Goal: Obtain resource: Download file/media

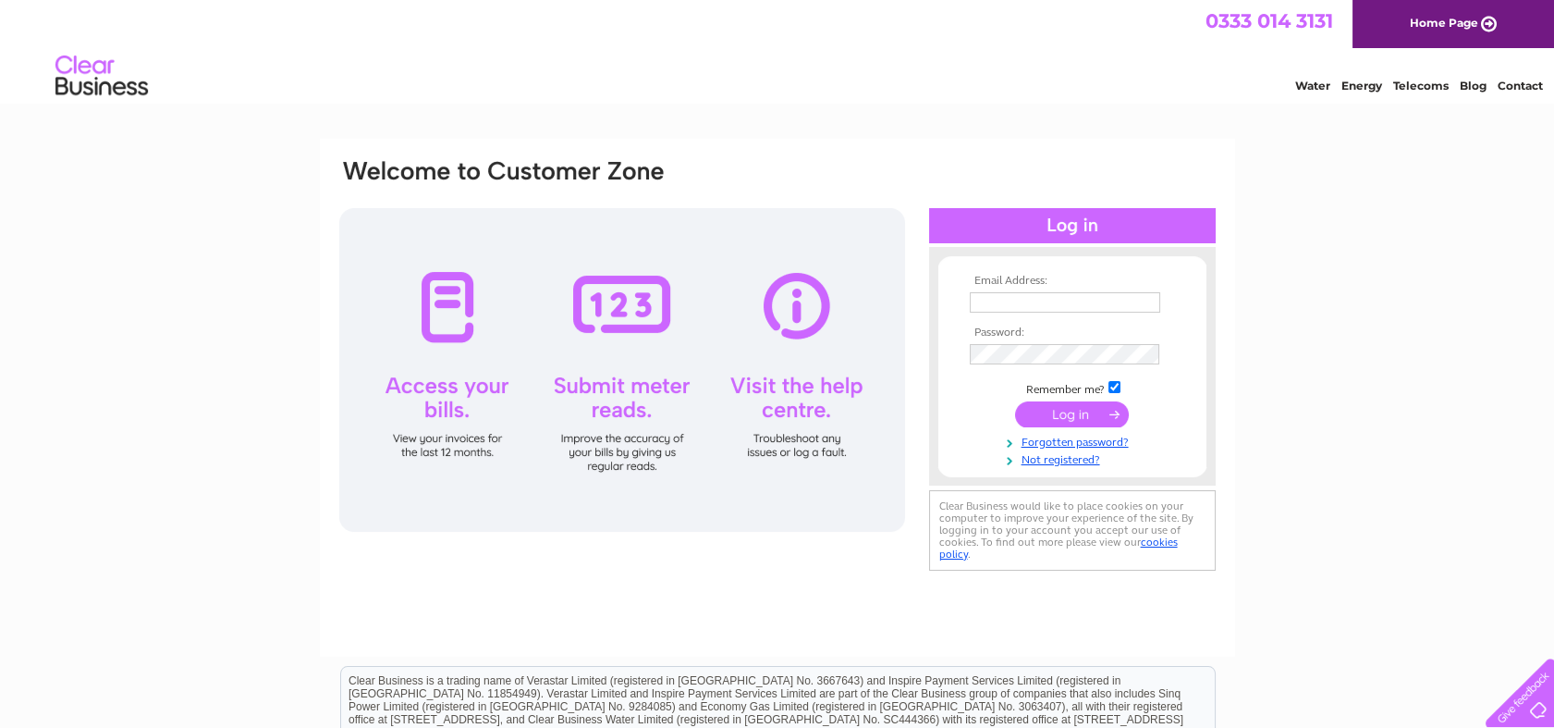
type input "novaoffice01@gmail.com"
click at [1050, 414] on input "submit" at bounding box center [1072, 414] width 114 height 26
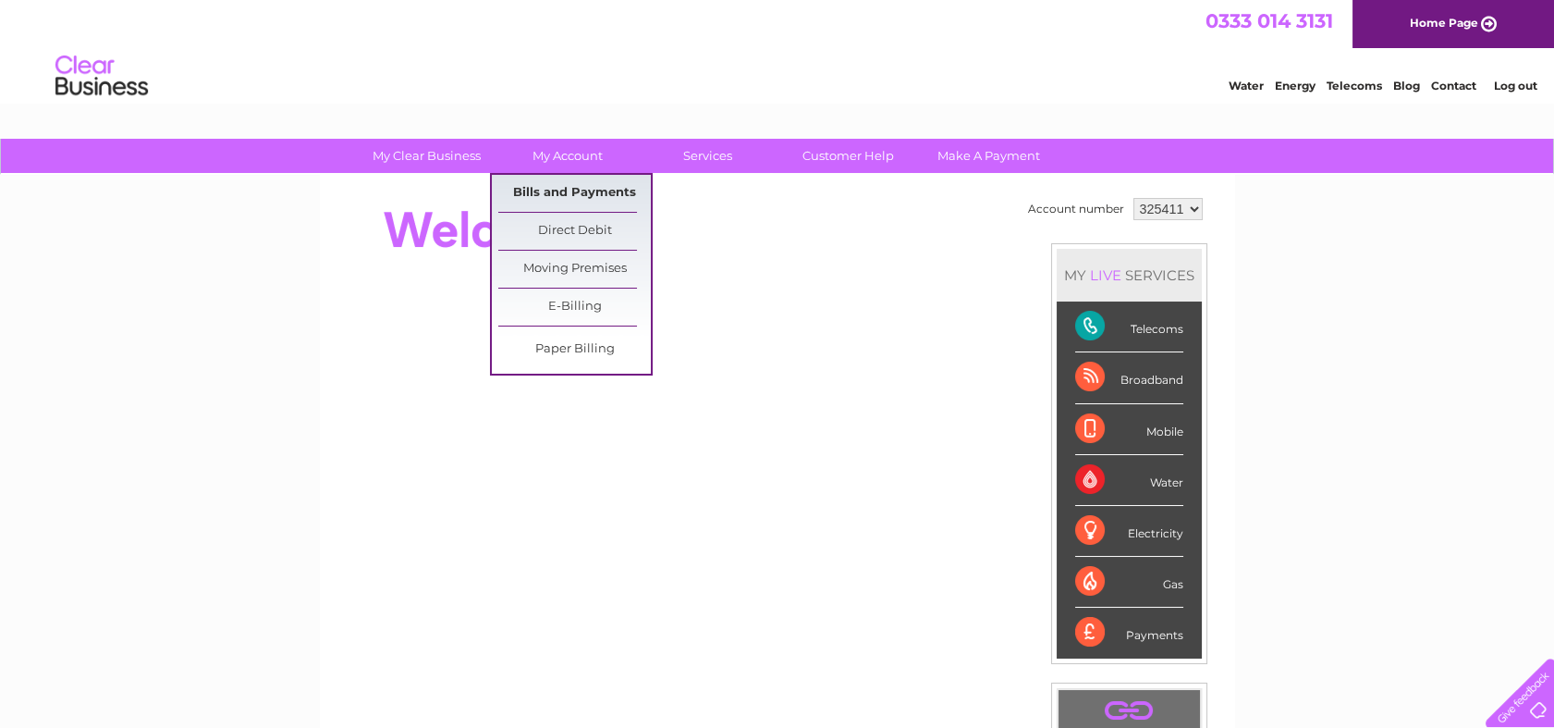
click at [568, 190] on link "Bills and Payments" at bounding box center [574, 193] width 153 height 37
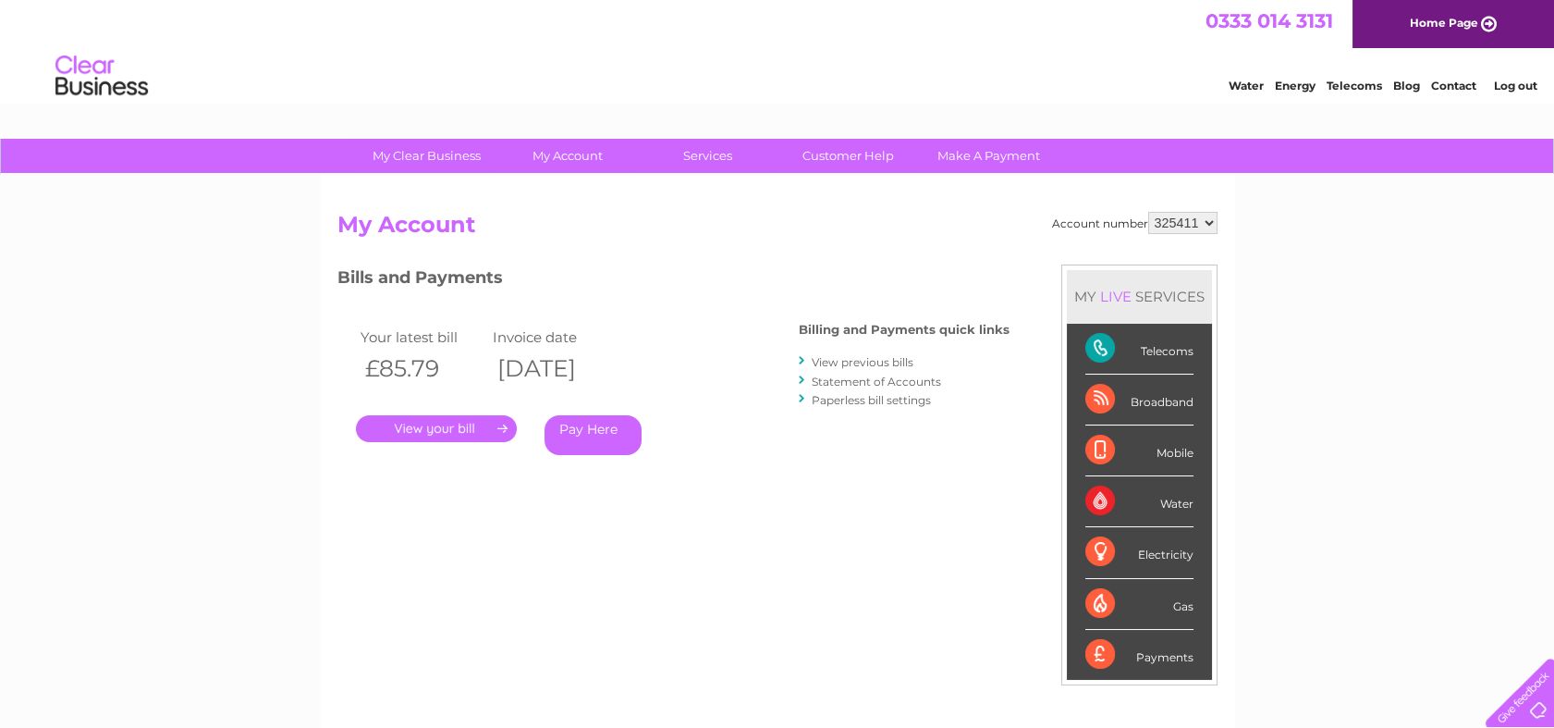
click at [883, 382] on link "Statement of Accounts" at bounding box center [876, 381] width 129 height 14
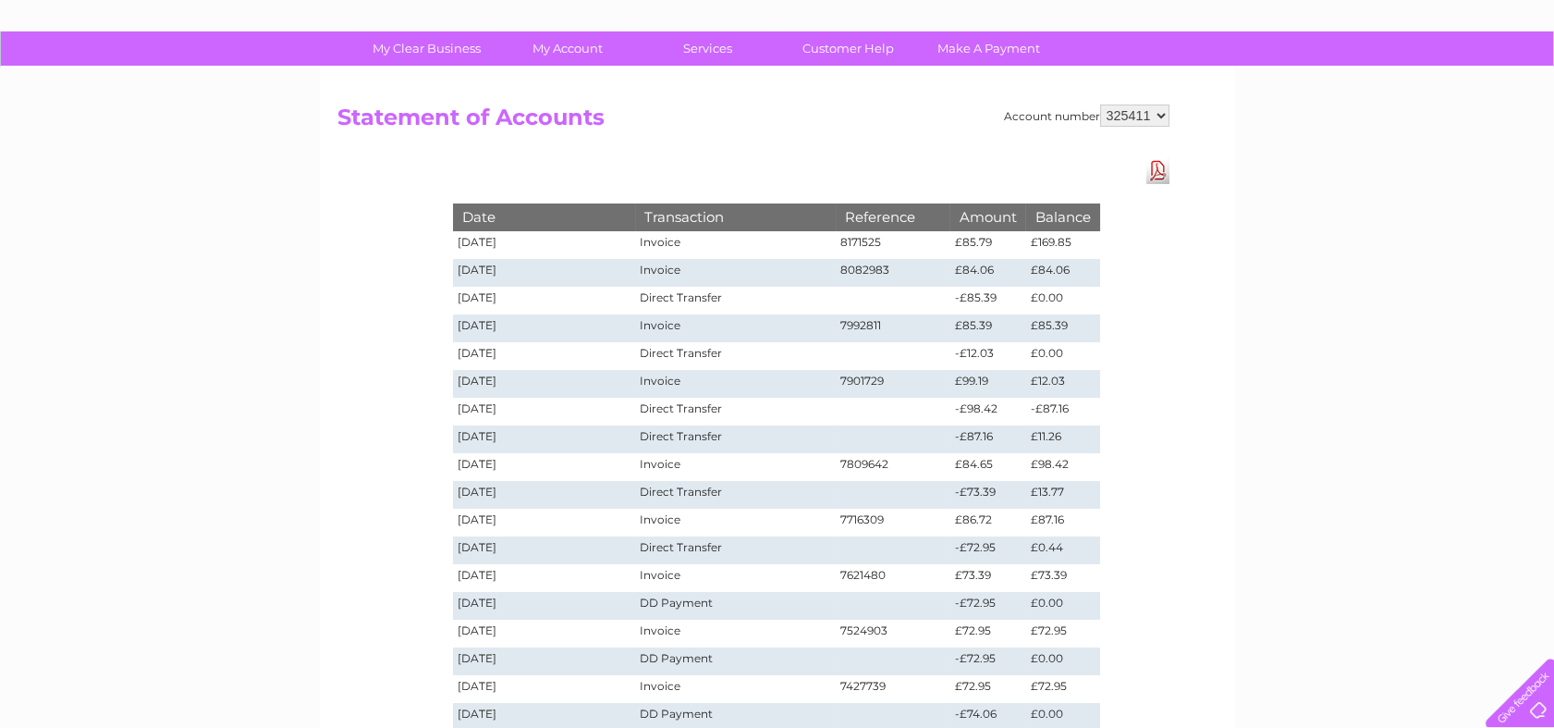
scroll to position [103, 0]
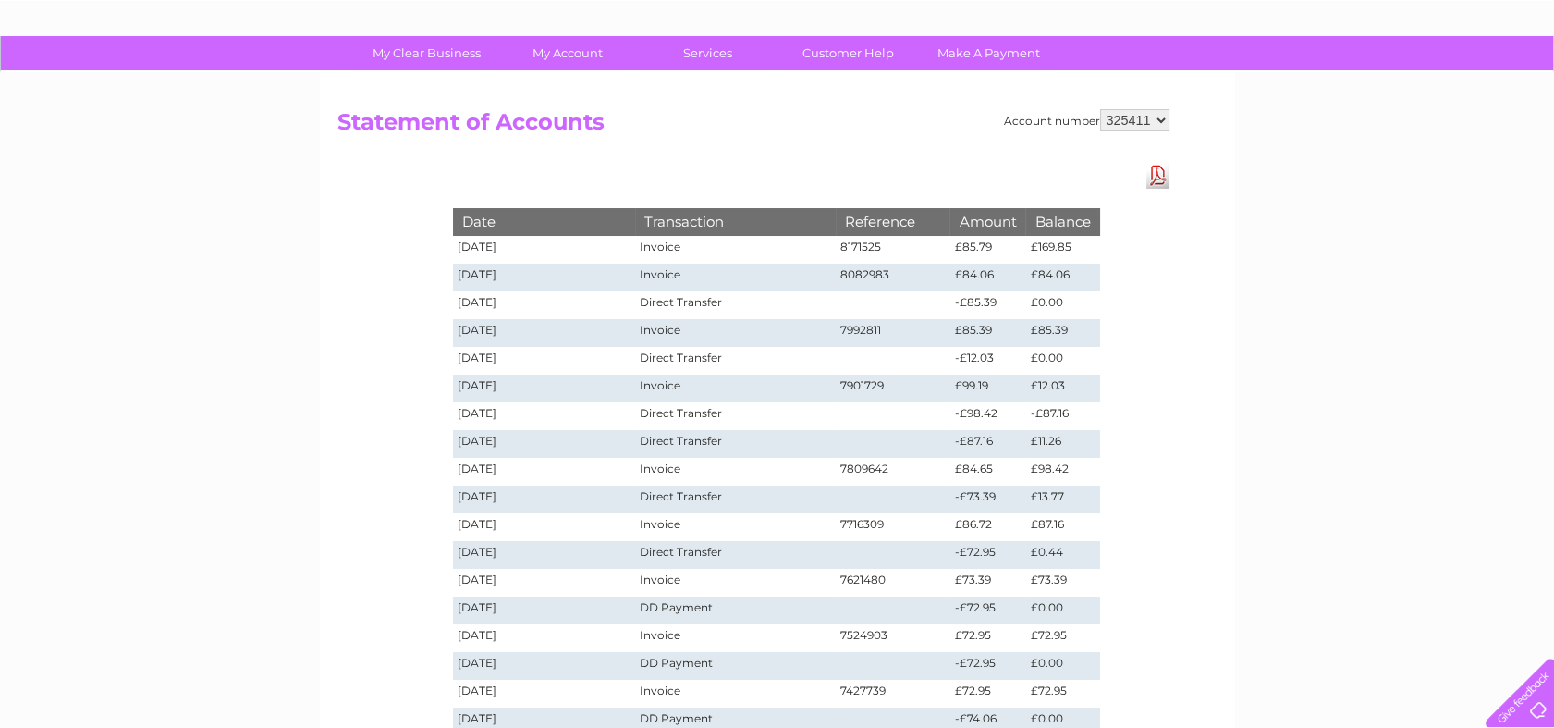
click at [1158, 170] on link "Download Pdf" at bounding box center [1158, 175] width 23 height 27
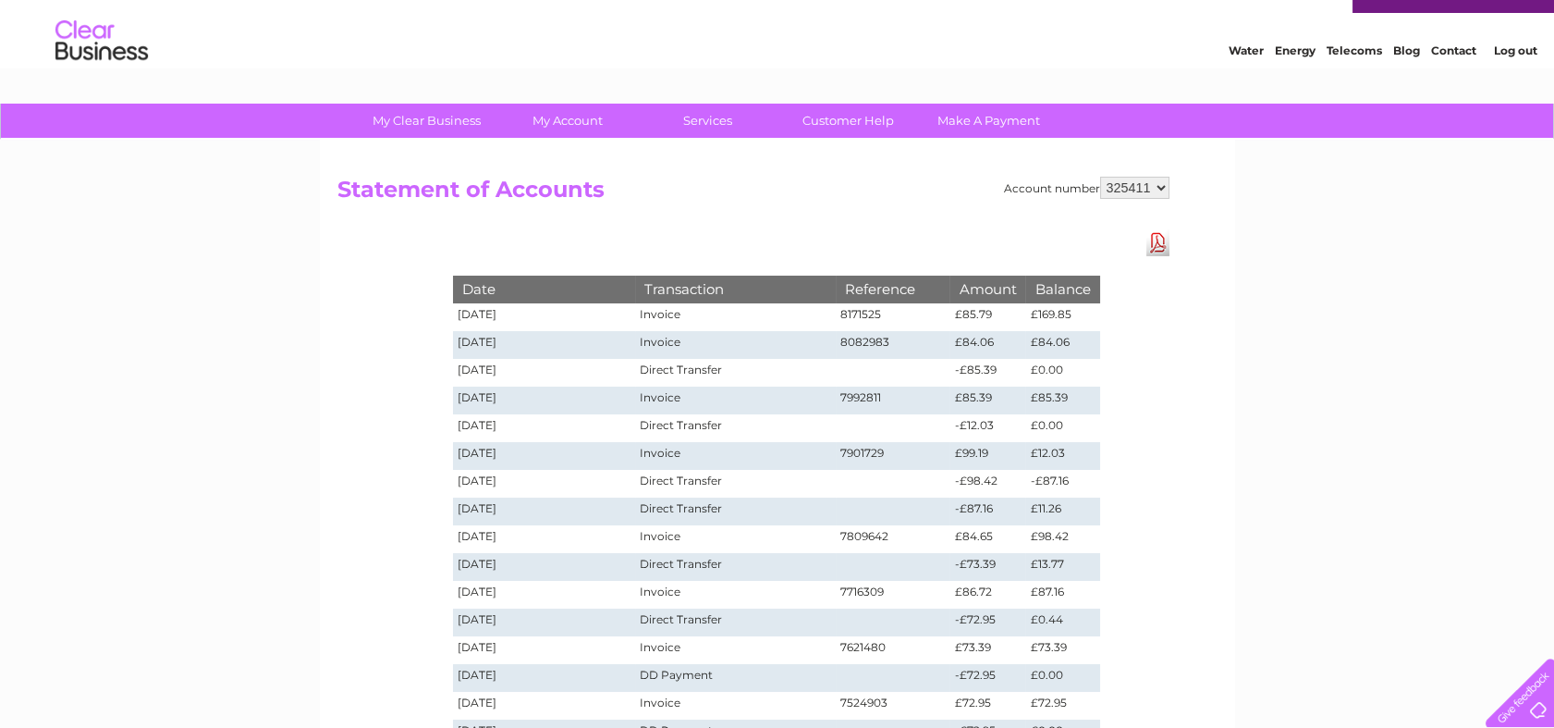
scroll to position [0, 0]
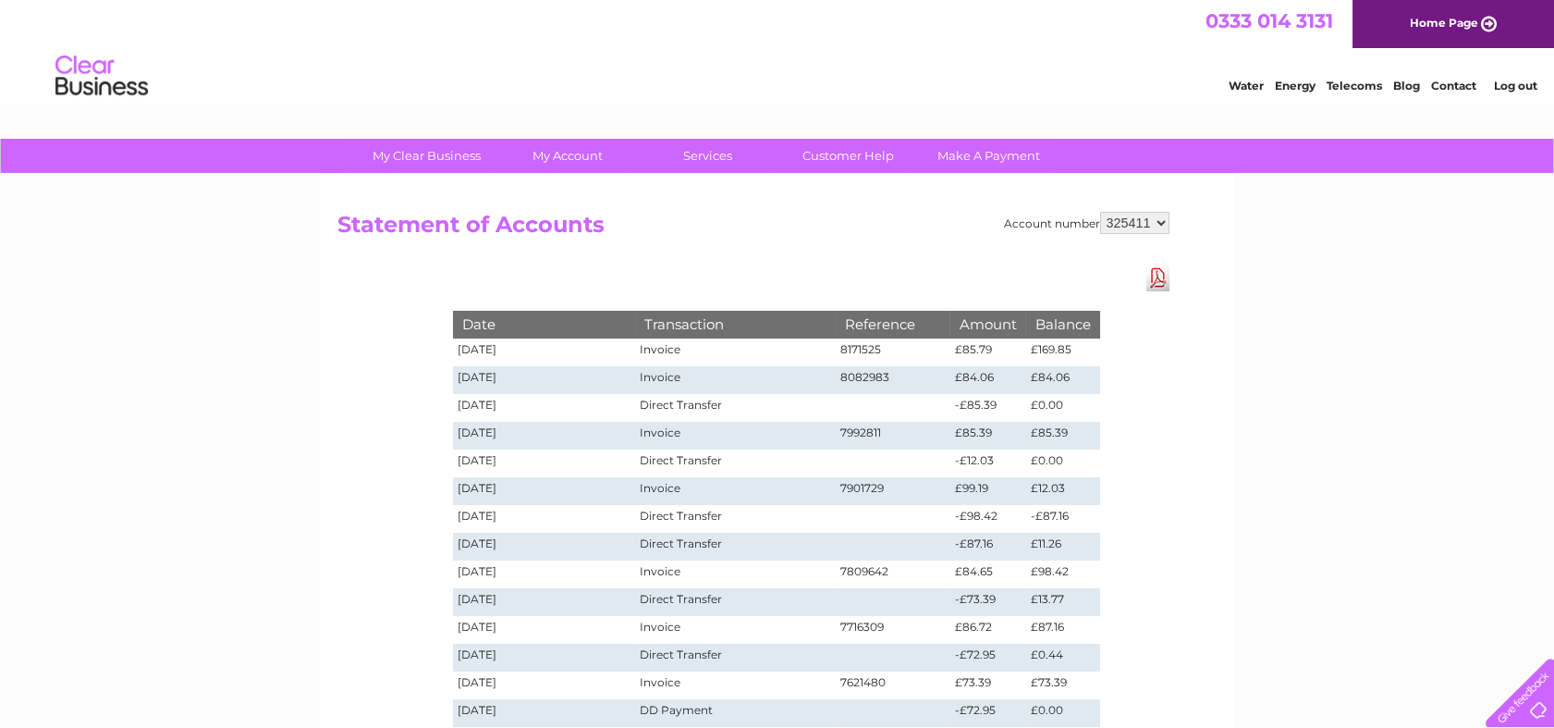
click at [1524, 87] on link "Log out" at bounding box center [1514, 86] width 43 height 14
